Goal: Task Accomplishment & Management: Complete application form

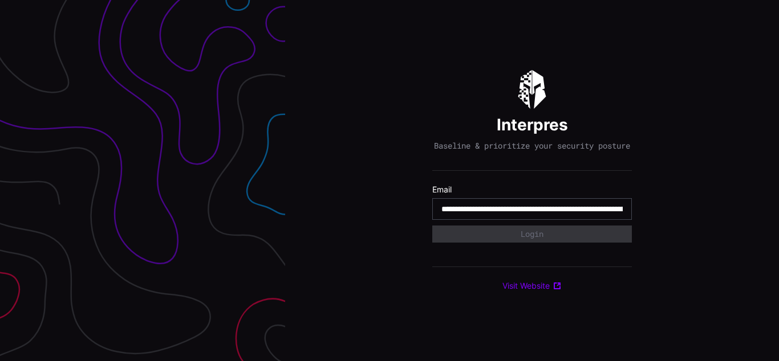
click at [532, 214] on input "**********" at bounding box center [531, 209] width 181 height 10
click at [389, 181] on div "Interpres Baseline & prioritize your security posture Email Login Visit Website" at bounding box center [532, 180] width 494 height 361
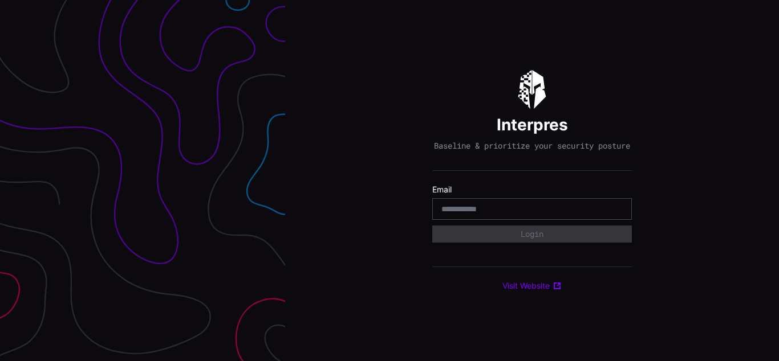
click at [389, 181] on div "Interpres Baseline & prioritize your security posture Email Login Visit Website" at bounding box center [532, 180] width 494 height 361
